Goal: Information Seeking & Learning: Learn about a topic

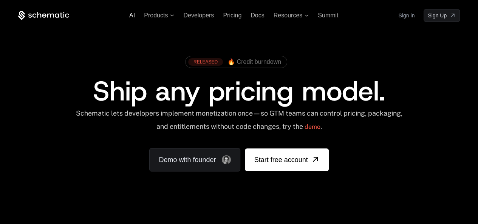
click at [131, 14] on span "AI" at bounding box center [132, 15] width 6 height 6
